Goal: Navigation & Orientation: Find specific page/section

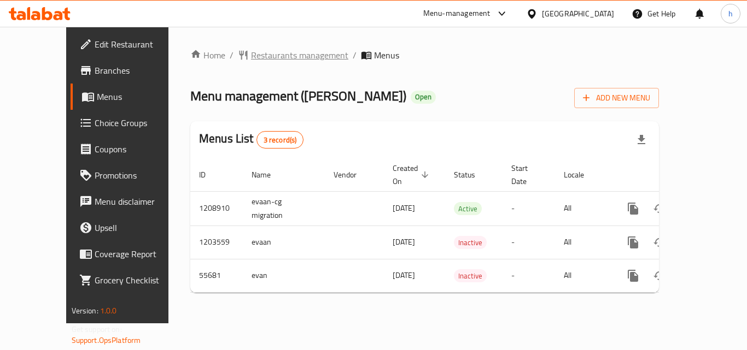
click at [251, 54] on span "Restaurants management" at bounding box center [299, 55] width 97 height 13
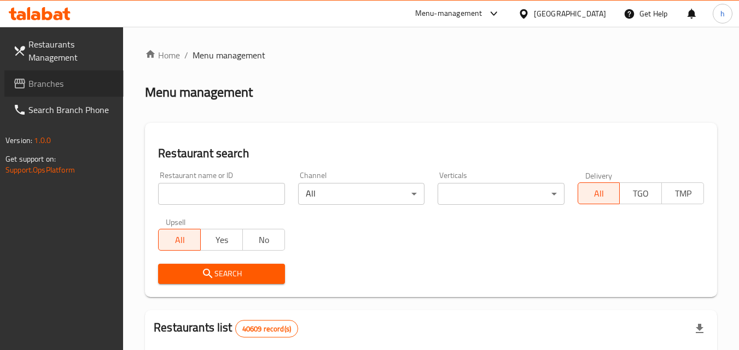
click at [38, 86] on span "Branches" at bounding box center [71, 83] width 86 height 13
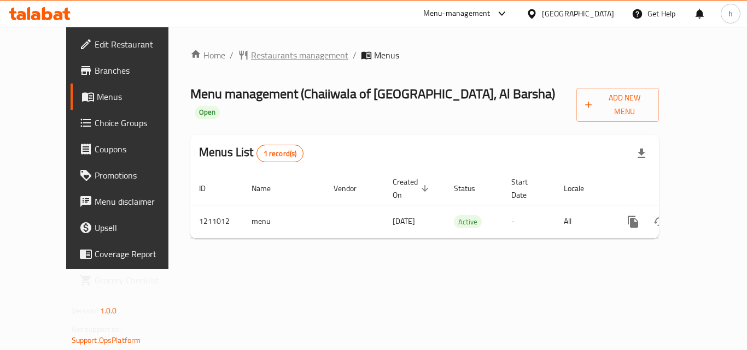
click at [251, 51] on span "Restaurants management" at bounding box center [299, 55] width 97 height 13
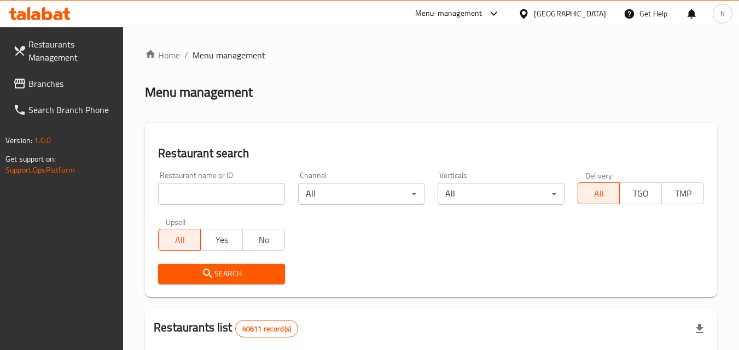
click at [31, 72] on link "Branches" at bounding box center [63, 84] width 119 height 26
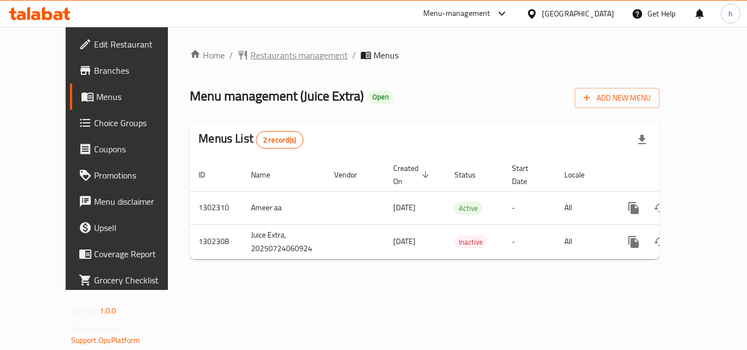
click at [273, 51] on span "Restaurants management" at bounding box center [298, 55] width 97 height 13
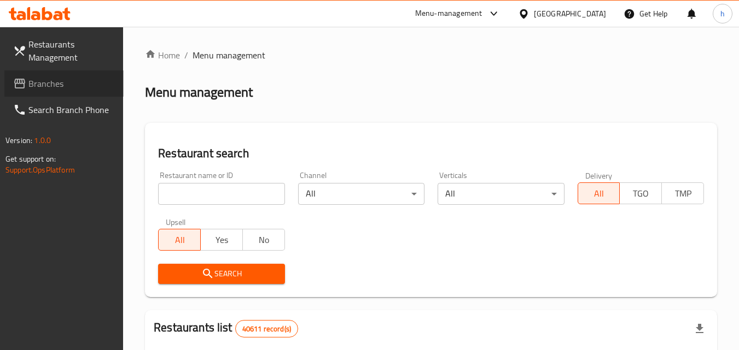
click at [44, 86] on span "Branches" at bounding box center [71, 83] width 86 height 13
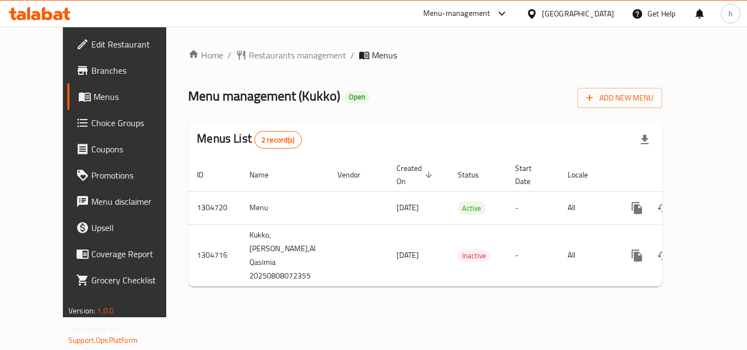
click at [588, 11] on div "[GEOGRAPHIC_DATA]" at bounding box center [578, 14] width 72 height 12
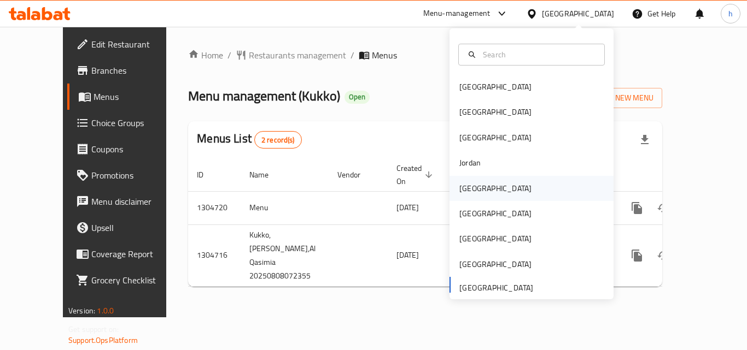
click at [483, 195] on div "Kuwait" at bounding box center [531, 188] width 164 height 25
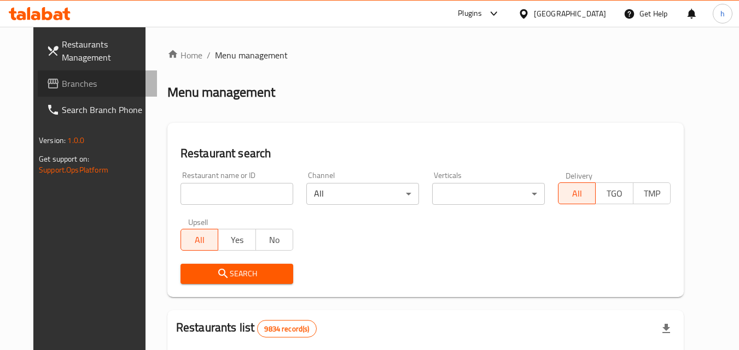
click at [63, 79] on span "Branches" at bounding box center [105, 83] width 86 height 13
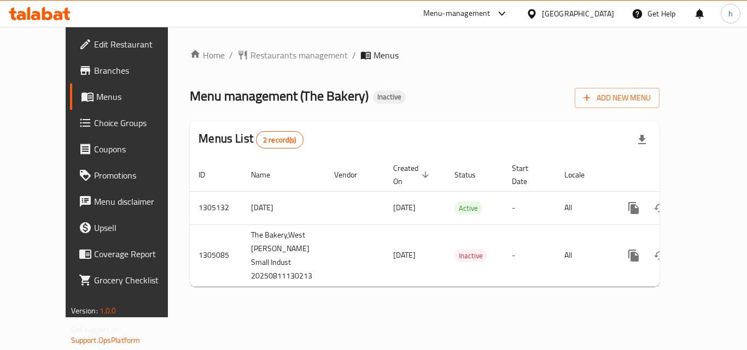
click at [538, 17] on icon at bounding box center [531, 13] width 11 height 11
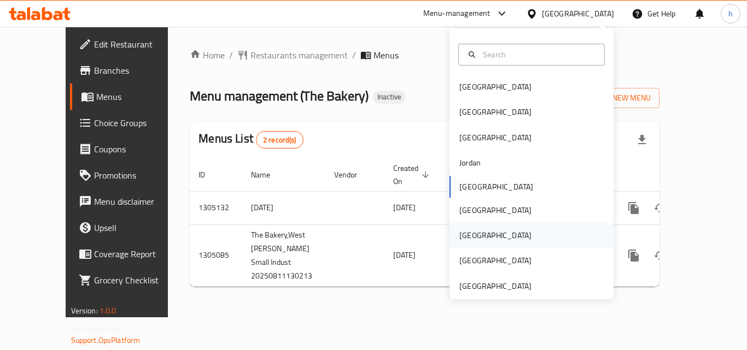
click at [459, 238] on div "[GEOGRAPHIC_DATA]" at bounding box center [495, 236] width 72 height 12
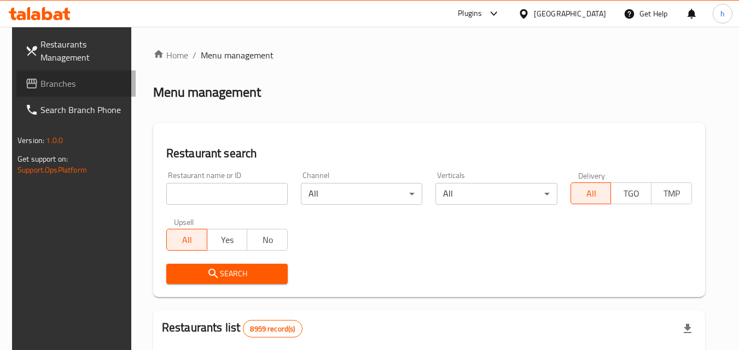
click at [42, 90] on span "Branches" at bounding box center [83, 83] width 86 height 13
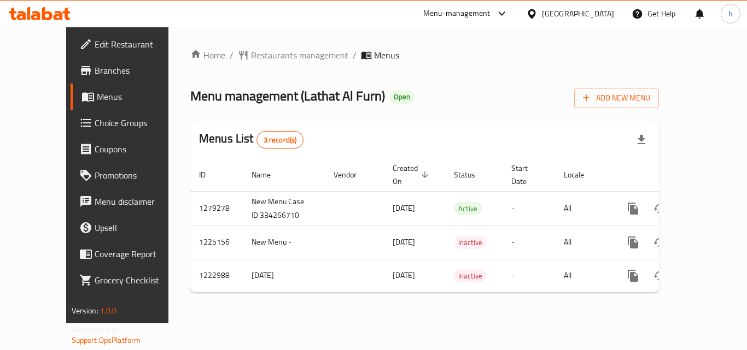
click at [542, 19] on div at bounding box center [534, 14] width 16 height 12
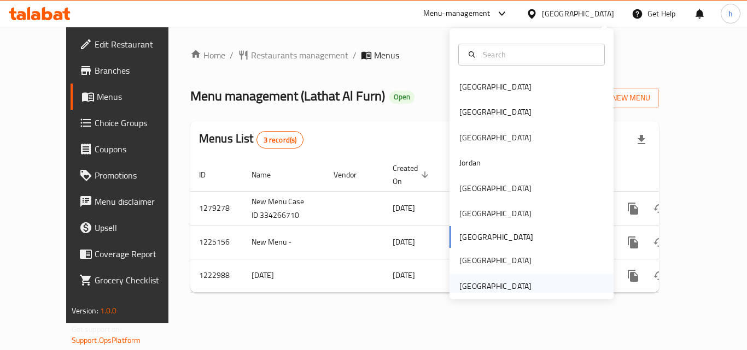
click at [495, 289] on div "[GEOGRAPHIC_DATA]" at bounding box center [495, 287] width 72 height 12
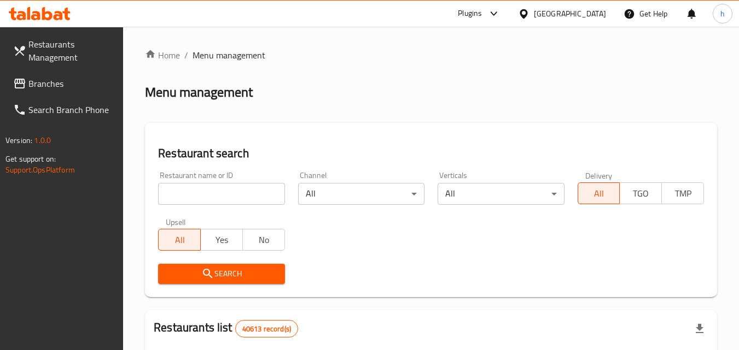
click at [45, 83] on span "Branches" at bounding box center [71, 83] width 86 height 13
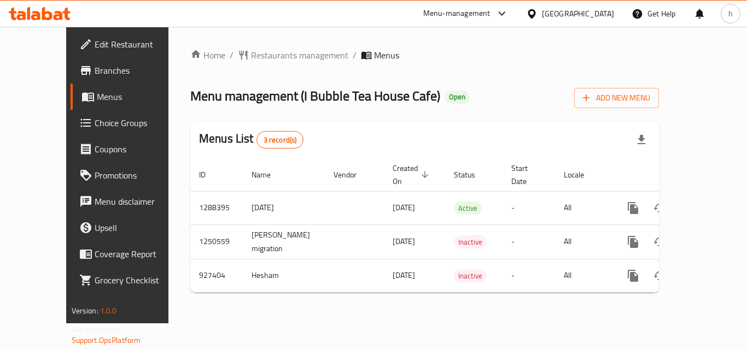
click at [545, 14] on div "[GEOGRAPHIC_DATA]" at bounding box center [578, 14] width 72 height 12
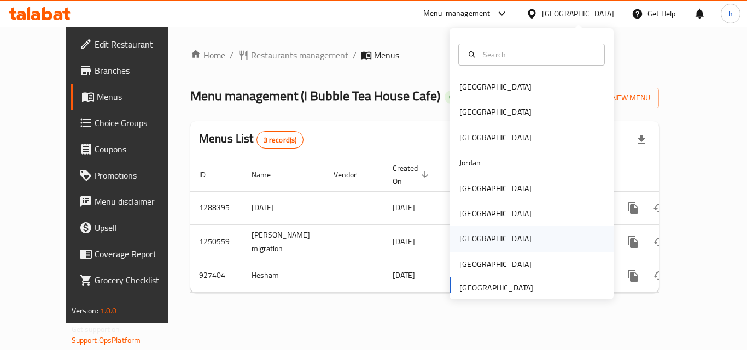
click at [469, 246] on div "[GEOGRAPHIC_DATA]" at bounding box center [496, 238] width 90 height 25
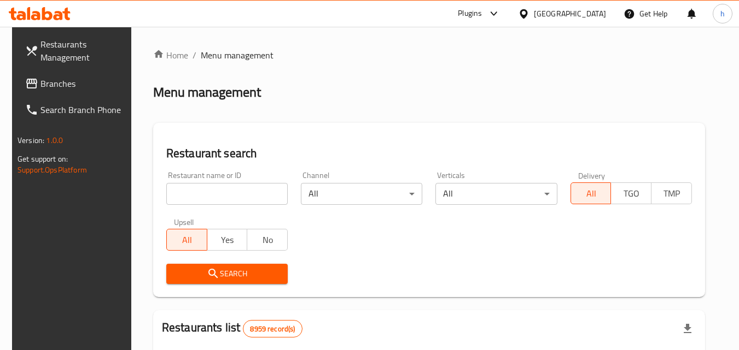
click at [44, 81] on span "Branches" at bounding box center [83, 83] width 86 height 13
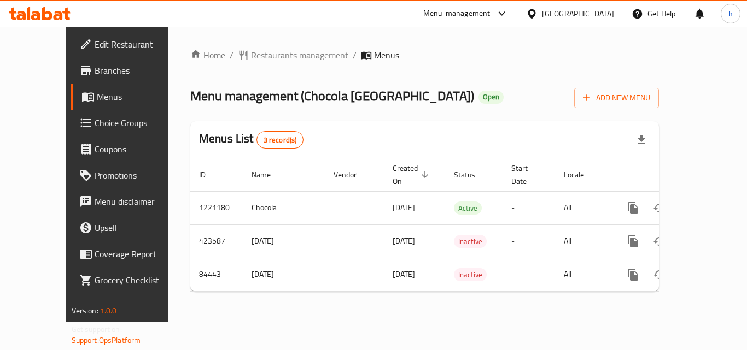
click at [597, 9] on div "Qatar" at bounding box center [578, 14] width 72 height 12
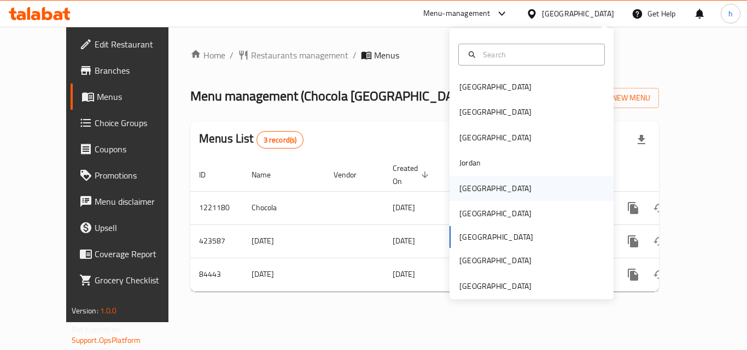
click at [479, 189] on div "[GEOGRAPHIC_DATA]" at bounding box center [496, 188] width 90 height 25
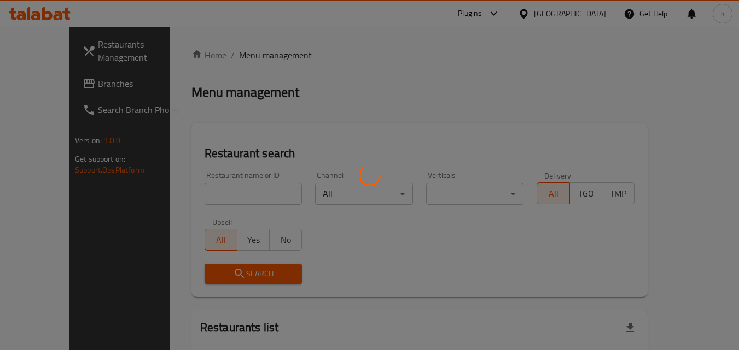
click at [40, 81] on div at bounding box center [369, 175] width 739 height 350
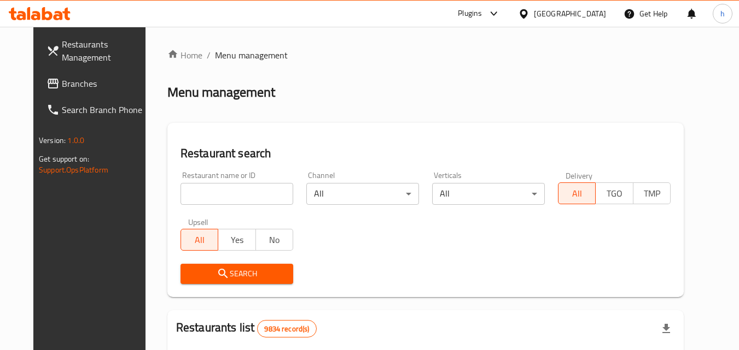
click at [46, 87] on icon at bounding box center [52, 83] width 13 height 13
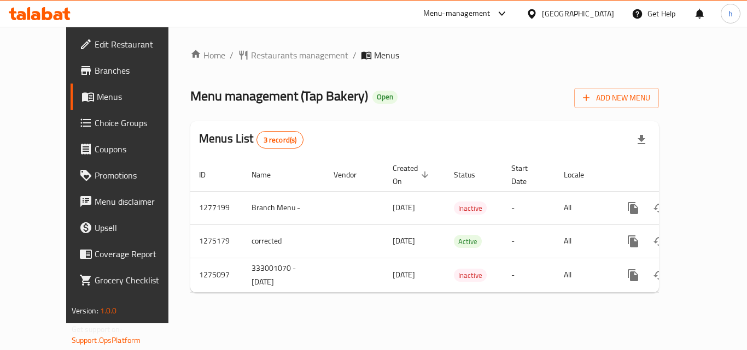
click at [328, 19] on div "Menu-management [GEOGRAPHIC_DATA] Get Help h" at bounding box center [373, 14] width 747 height 26
click at [251, 57] on span "Restaurants management" at bounding box center [299, 55] width 97 height 13
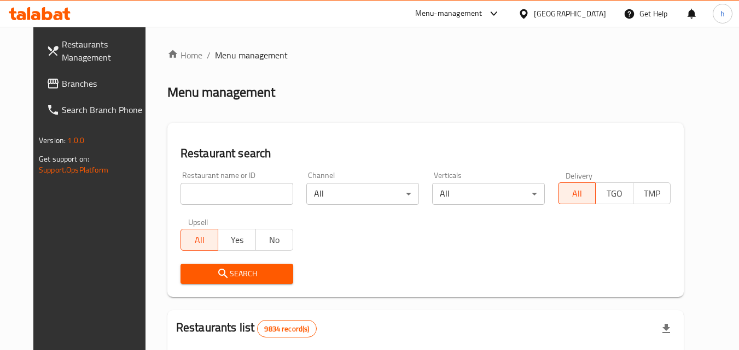
click at [62, 80] on span "Branches" at bounding box center [105, 83] width 86 height 13
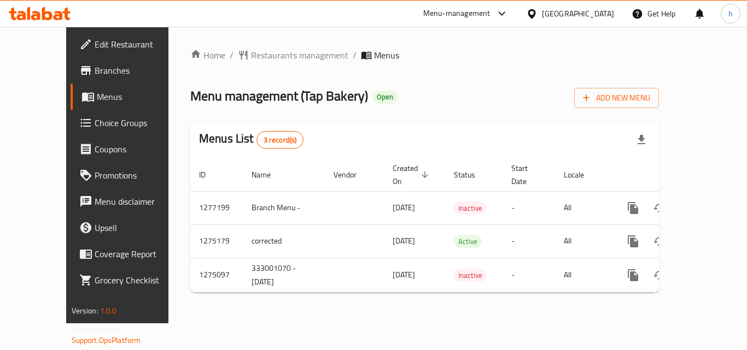
click at [594, 21] on div "[GEOGRAPHIC_DATA]" at bounding box center [570, 14] width 106 height 26
click at [591, 18] on div "[GEOGRAPHIC_DATA]" at bounding box center [578, 14] width 72 height 12
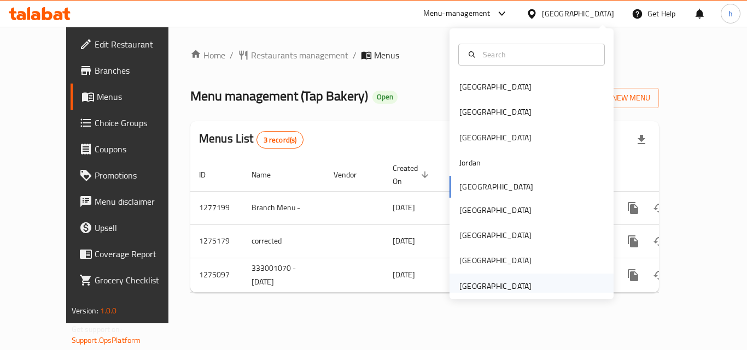
click at [490, 286] on div "United Arab Emirates" at bounding box center [495, 287] width 72 height 12
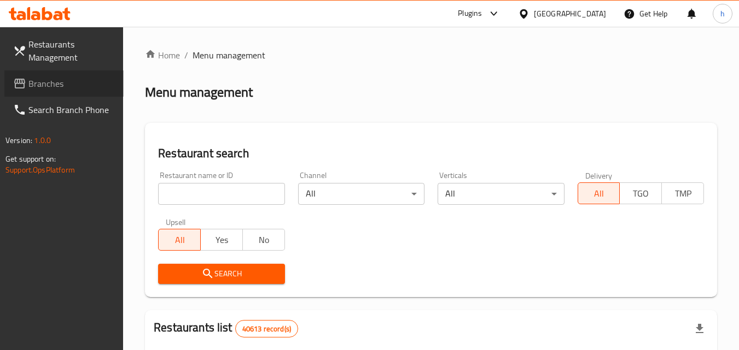
click at [43, 88] on span "Branches" at bounding box center [71, 83] width 86 height 13
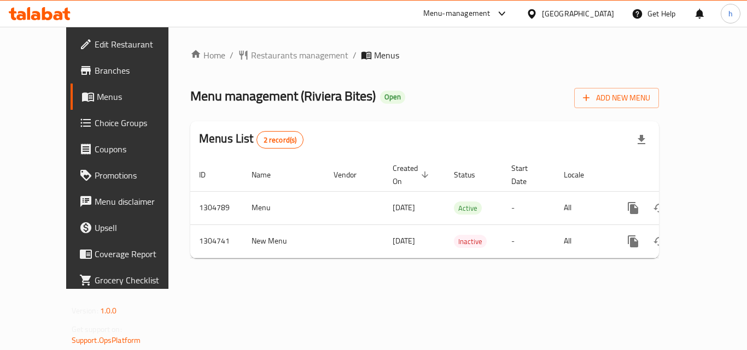
click at [562, 14] on div "[GEOGRAPHIC_DATA]" at bounding box center [578, 14] width 72 height 12
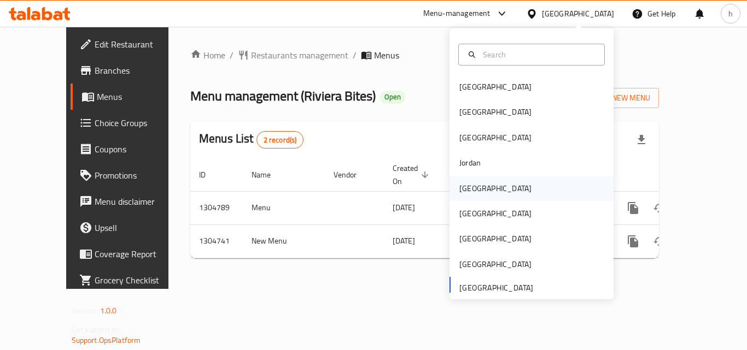
click at [462, 196] on div "[GEOGRAPHIC_DATA]" at bounding box center [496, 188] width 90 height 25
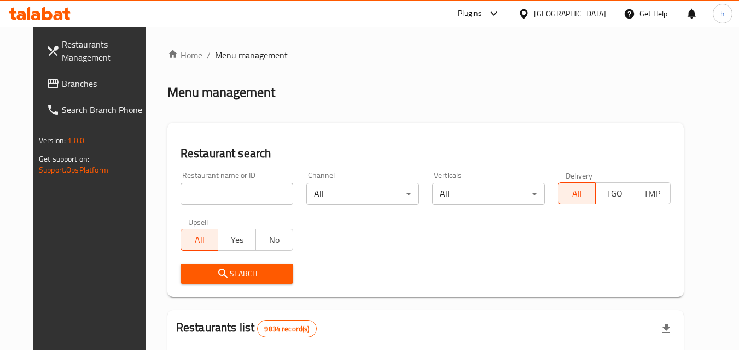
click at [62, 80] on span "Branches" at bounding box center [105, 83] width 86 height 13
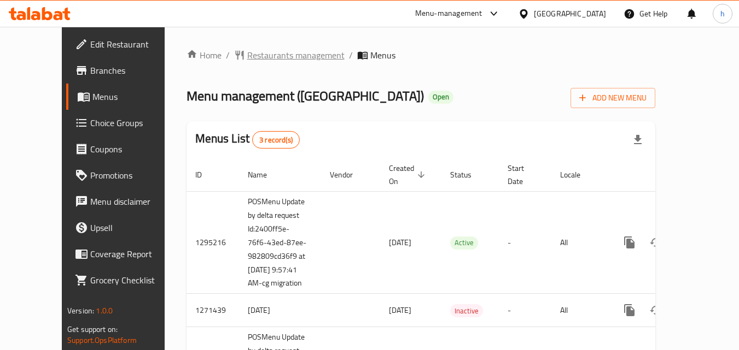
click at [247, 58] on span "Restaurants management" at bounding box center [295, 55] width 97 height 13
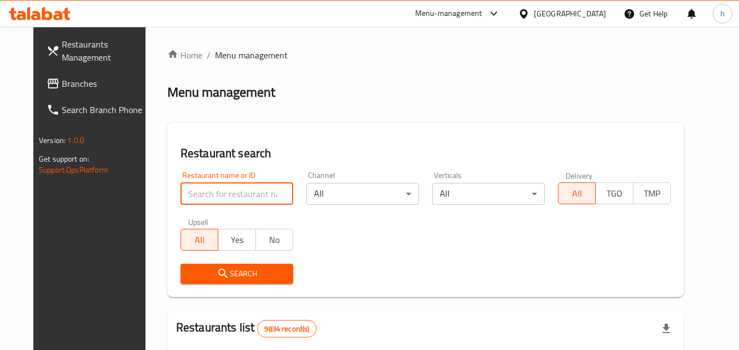
click at [209, 194] on input "search" at bounding box center [236, 194] width 113 height 22
paste input "6292"
type input "6292"
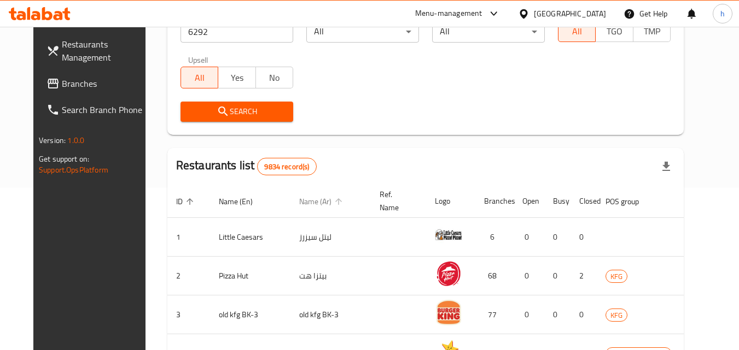
scroll to position [164, 0]
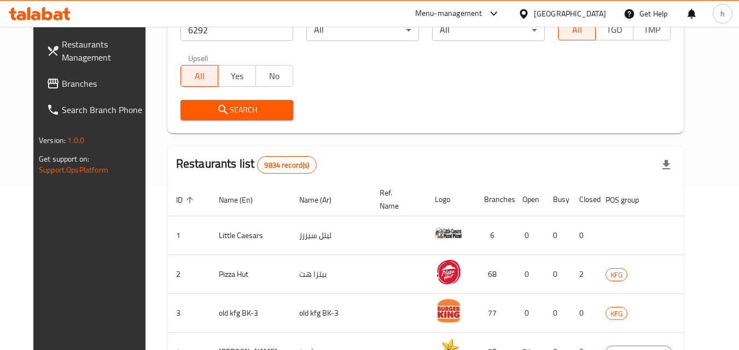
click at [213, 118] on button "Search" at bounding box center [236, 110] width 113 height 20
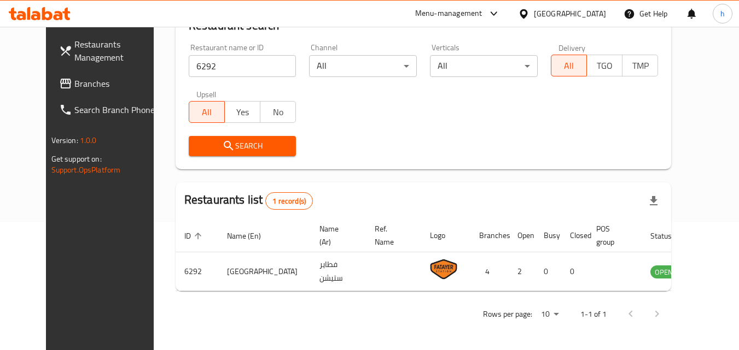
scroll to position [128, 0]
click at [244, 146] on span "Search" at bounding box center [242, 146] width 90 height 14
click at [74, 90] on span "Branches" at bounding box center [117, 83] width 86 height 13
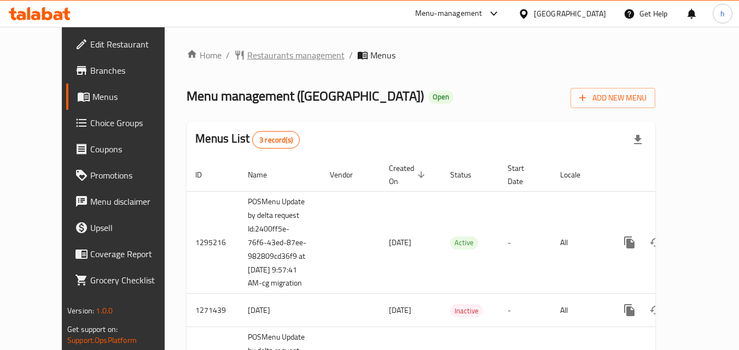
click at [247, 55] on span "Restaurants management" at bounding box center [295, 55] width 97 height 13
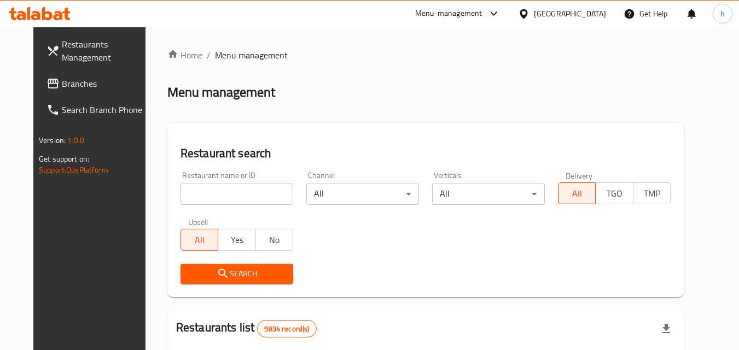
click at [218, 192] on input "search" at bounding box center [236, 194] width 113 height 22
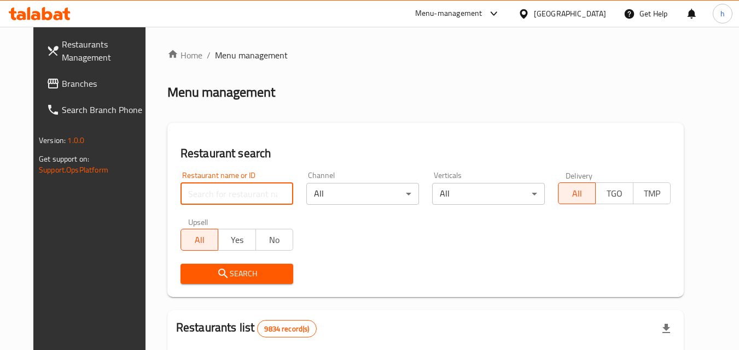
paste input "6292"
type input "6292"
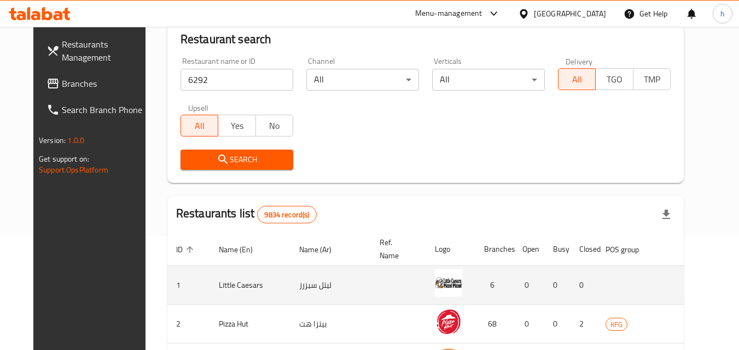
scroll to position [164, 0]
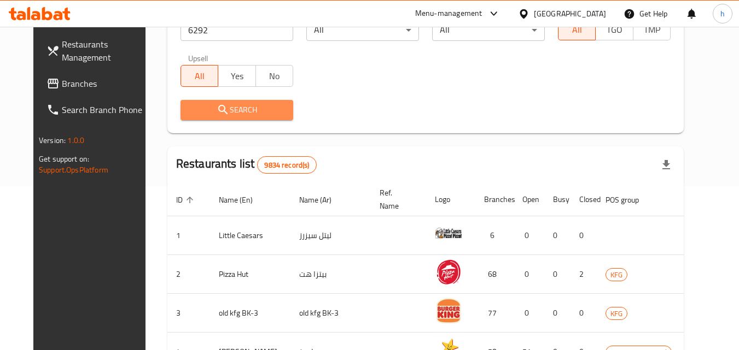
click at [235, 112] on span "Search" at bounding box center [236, 110] width 95 height 14
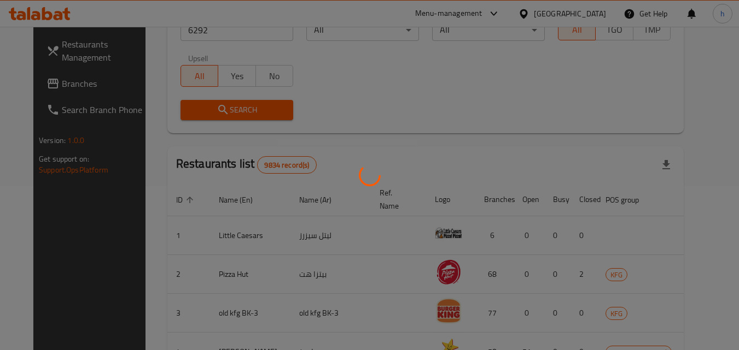
scroll to position [128, 0]
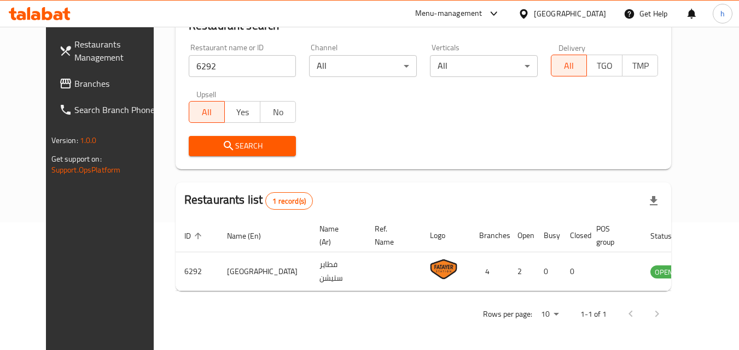
click at [587, 8] on div "[GEOGRAPHIC_DATA]" at bounding box center [570, 14] width 72 height 12
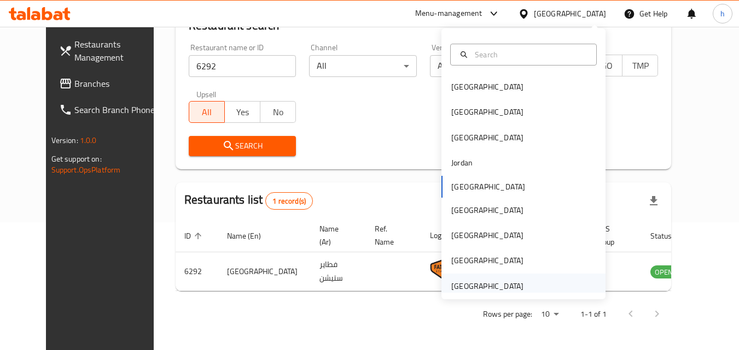
click at [467, 287] on div "[GEOGRAPHIC_DATA]" at bounding box center [487, 287] width 72 height 12
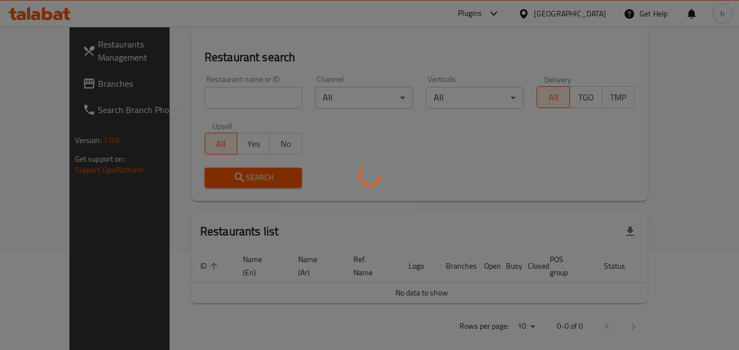
scroll to position [128, 0]
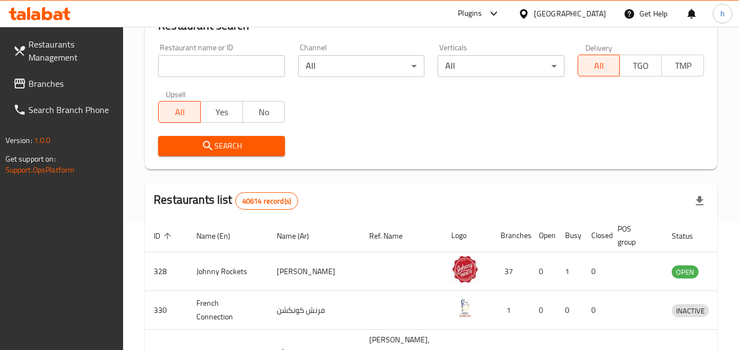
click at [57, 85] on span "Branches" at bounding box center [71, 83] width 86 height 13
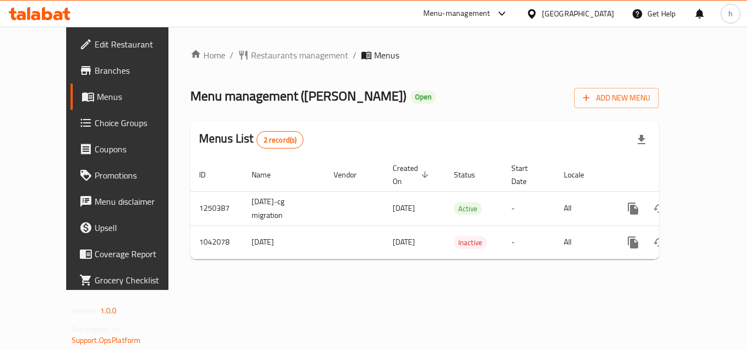
click at [575, 16] on div "[GEOGRAPHIC_DATA]" at bounding box center [578, 14] width 72 height 12
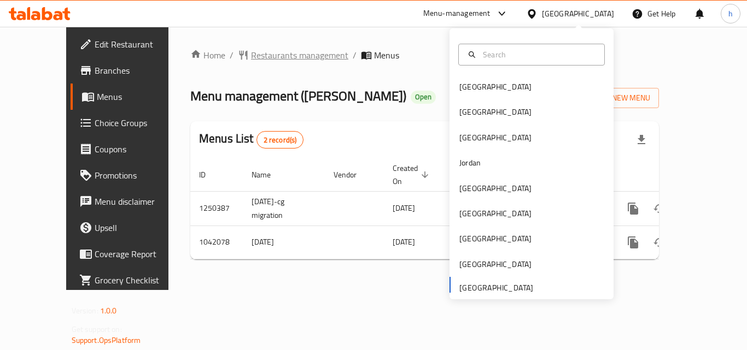
click at [251, 54] on span "Restaurants management" at bounding box center [299, 55] width 97 height 13
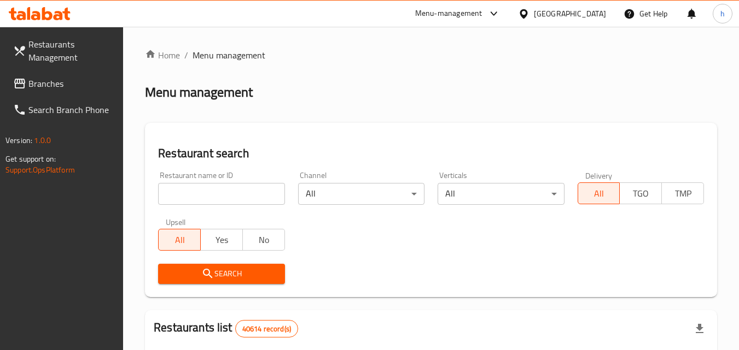
click at [44, 77] on span "Branches" at bounding box center [71, 83] width 86 height 13
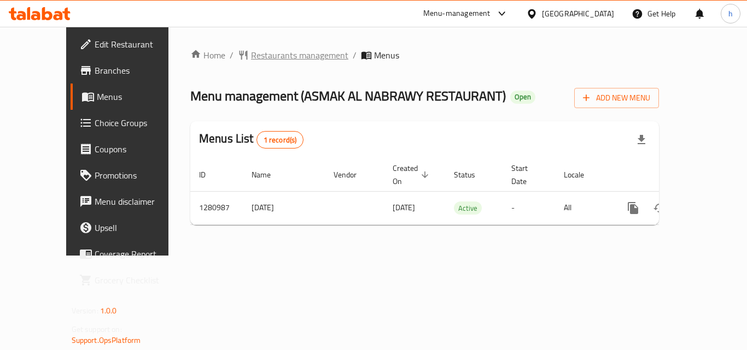
click at [251, 55] on span "Restaurants management" at bounding box center [299, 55] width 97 height 13
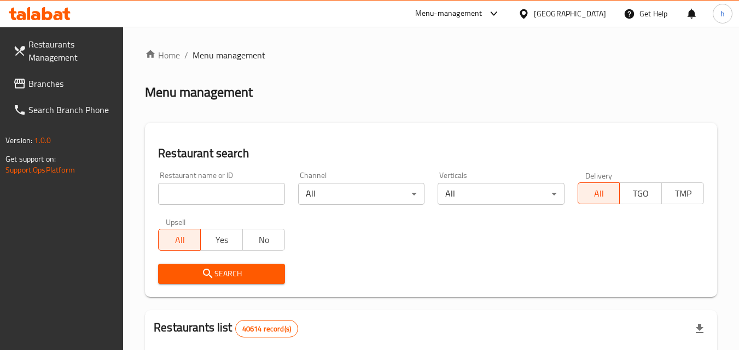
click at [59, 89] on span "Branches" at bounding box center [71, 83] width 86 height 13
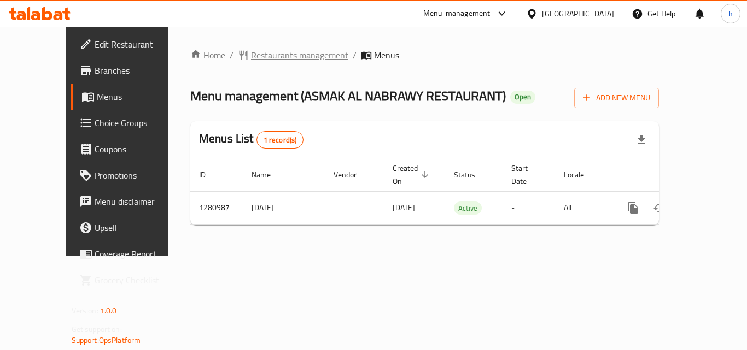
click at [251, 52] on span "Restaurants management" at bounding box center [299, 55] width 97 height 13
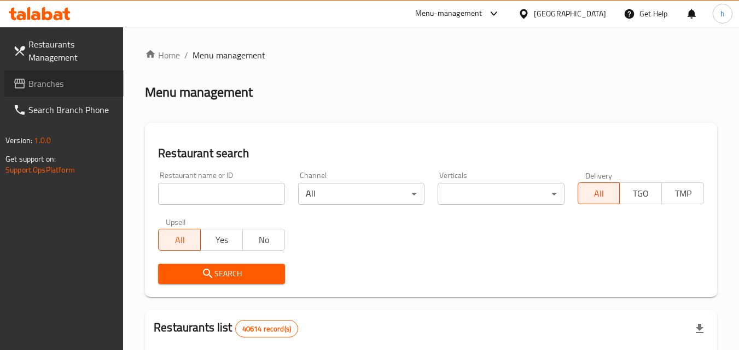
click at [64, 78] on span "Branches" at bounding box center [71, 83] width 86 height 13
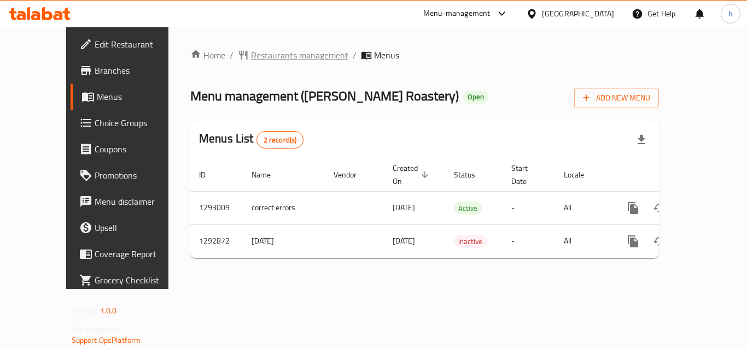
click at [251, 55] on span "Restaurants management" at bounding box center [299, 55] width 97 height 13
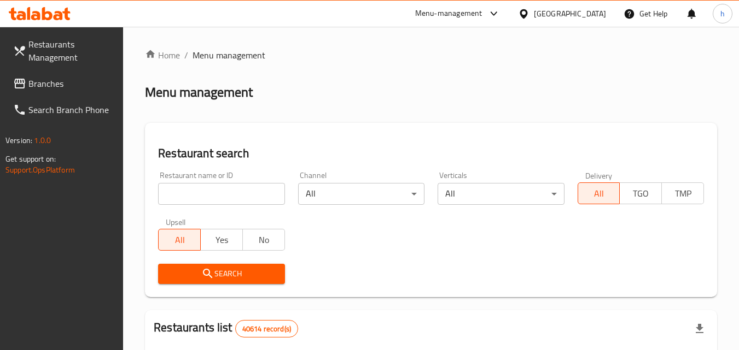
click at [61, 85] on span "Branches" at bounding box center [71, 83] width 86 height 13
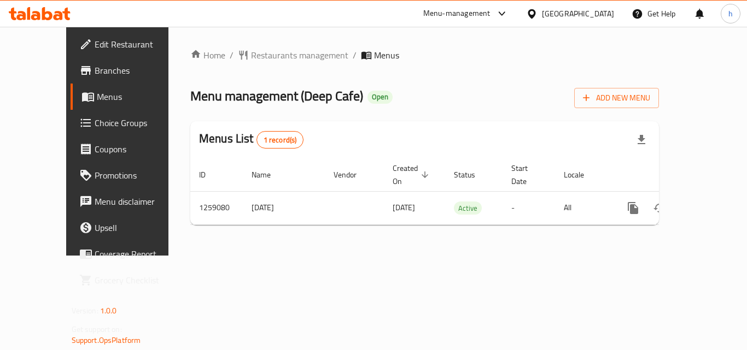
click at [564, 5] on div "United Arab Emirates" at bounding box center [570, 14] width 106 height 26
click at [560, 9] on div "United Arab Emirates" at bounding box center [578, 14] width 72 height 12
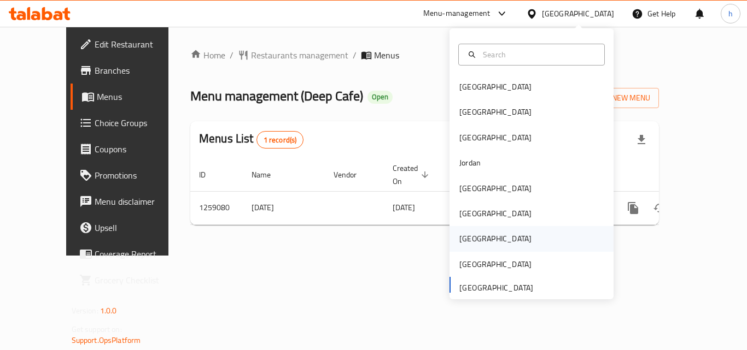
click at [483, 244] on div "Qatar" at bounding box center [531, 238] width 164 height 25
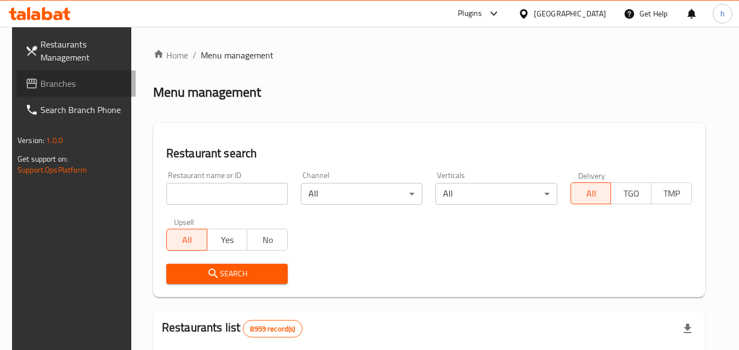
click at [44, 83] on span "Branches" at bounding box center [83, 83] width 86 height 13
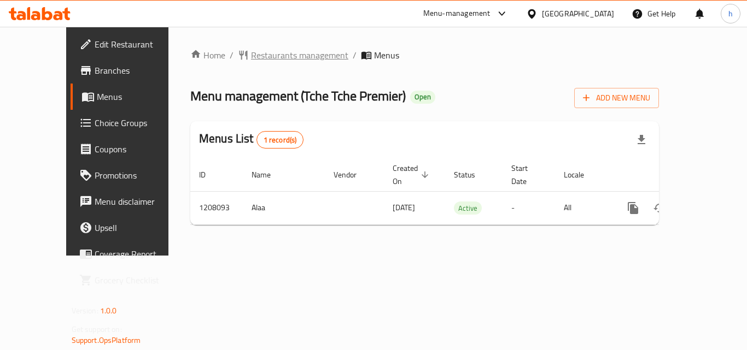
click at [251, 56] on span "Restaurants management" at bounding box center [299, 55] width 97 height 13
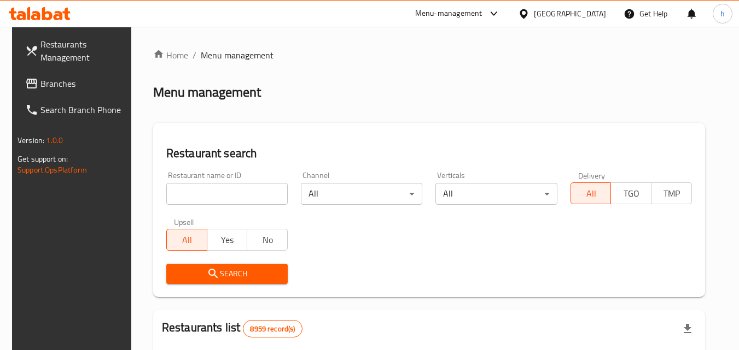
click at [50, 83] on span "Branches" at bounding box center [83, 83] width 86 height 13
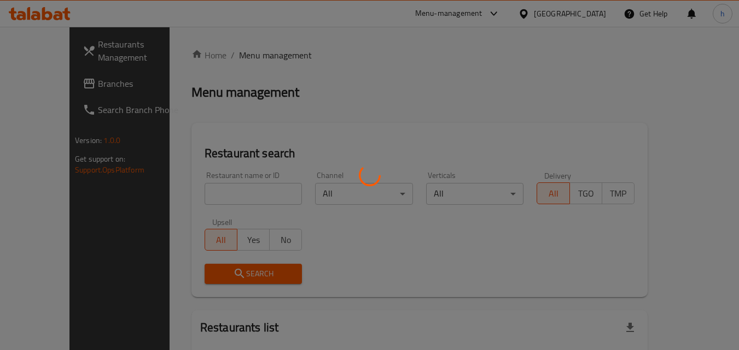
click at [36, 85] on div at bounding box center [369, 175] width 739 height 350
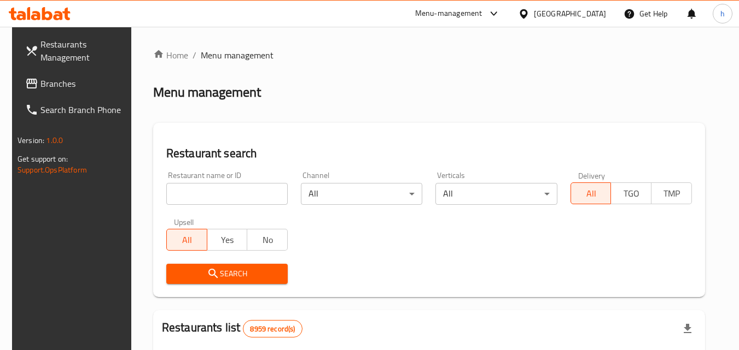
click at [44, 84] on span "Branches" at bounding box center [83, 83] width 86 height 13
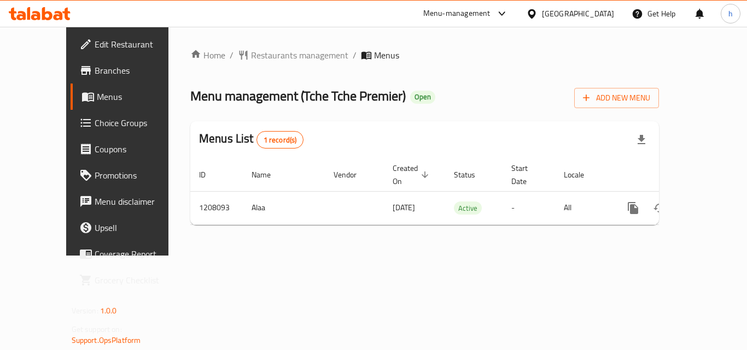
click at [599, 14] on div "Qatar" at bounding box center [578, 14] width 72 height 12
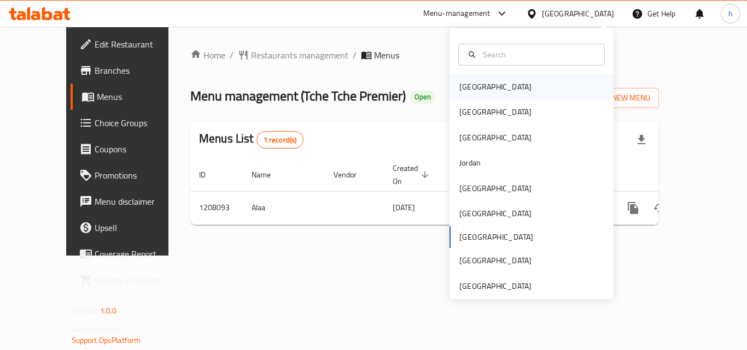
click at [463, 79] on div "[GEOGRAPHIC_DATA]" at bounding box center [496, 86] width 90 height 25
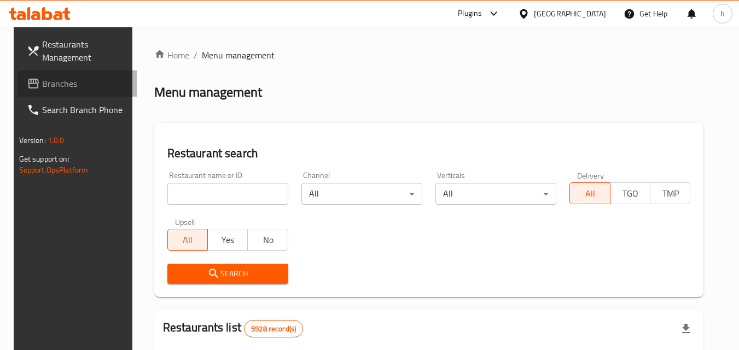
click at [52, 88] on span "Branches" at bounding box center [85, 83] width 86 height 13
